Goal: Navigation & Orientation: Find specific page/section

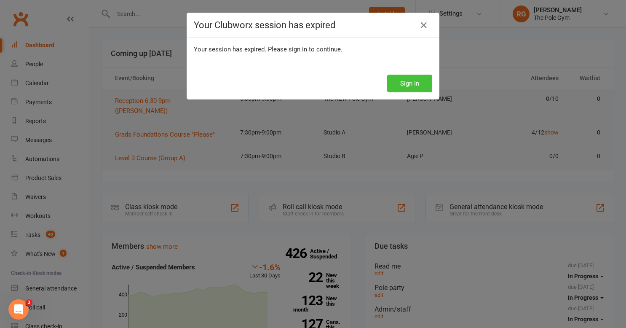
click at [414, 83] on button "Sign In" at bounding box center [409, 84] width 45 height 18
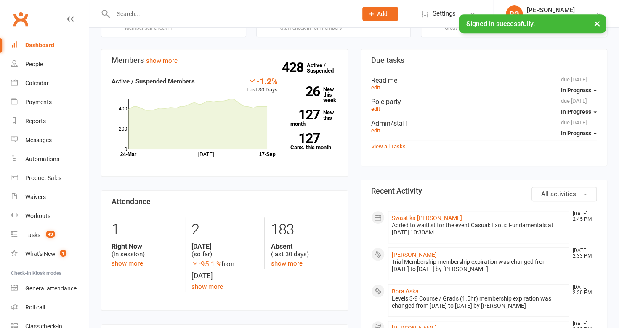
scroll to position [263, 0]
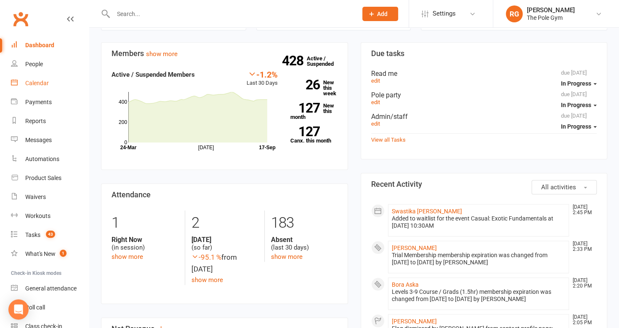
click at [41, 83] on div "Calendar" at bounding box center [37, 83] width 24 height 7
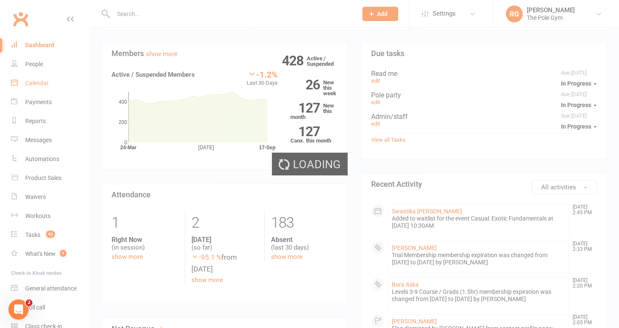
scroll to position [0, 0]
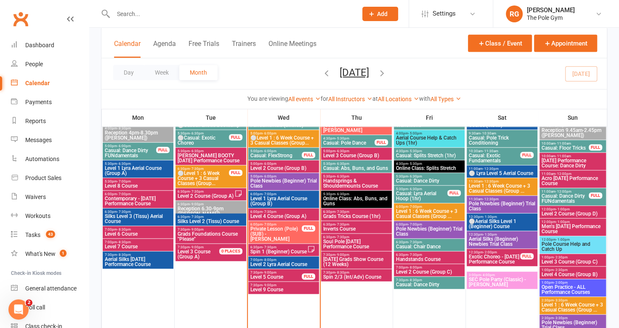
scroll to position [543, 0]
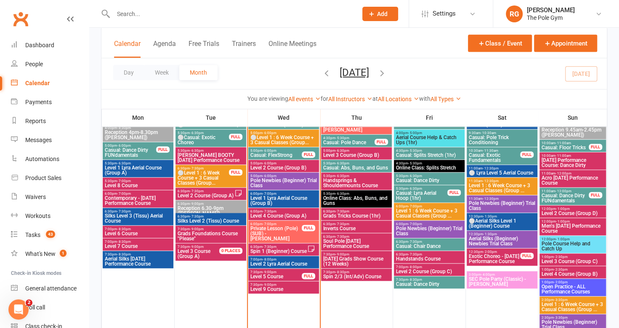
click at [286, 249] on span "Spin 1 (Beginner) Course" at bounding box center [278, 250] width 57 height 5
